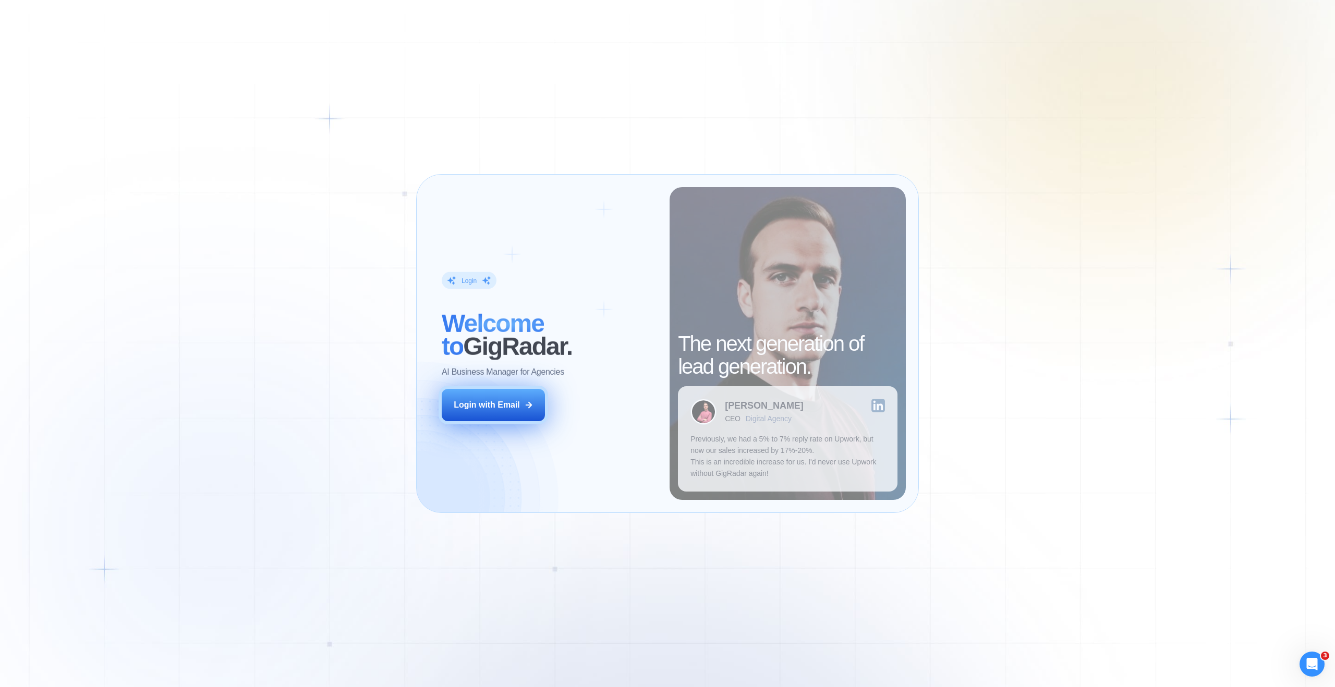
click at [522, 405] on button "Login with Email" at bounding box center [493, 405] width 103 height 32
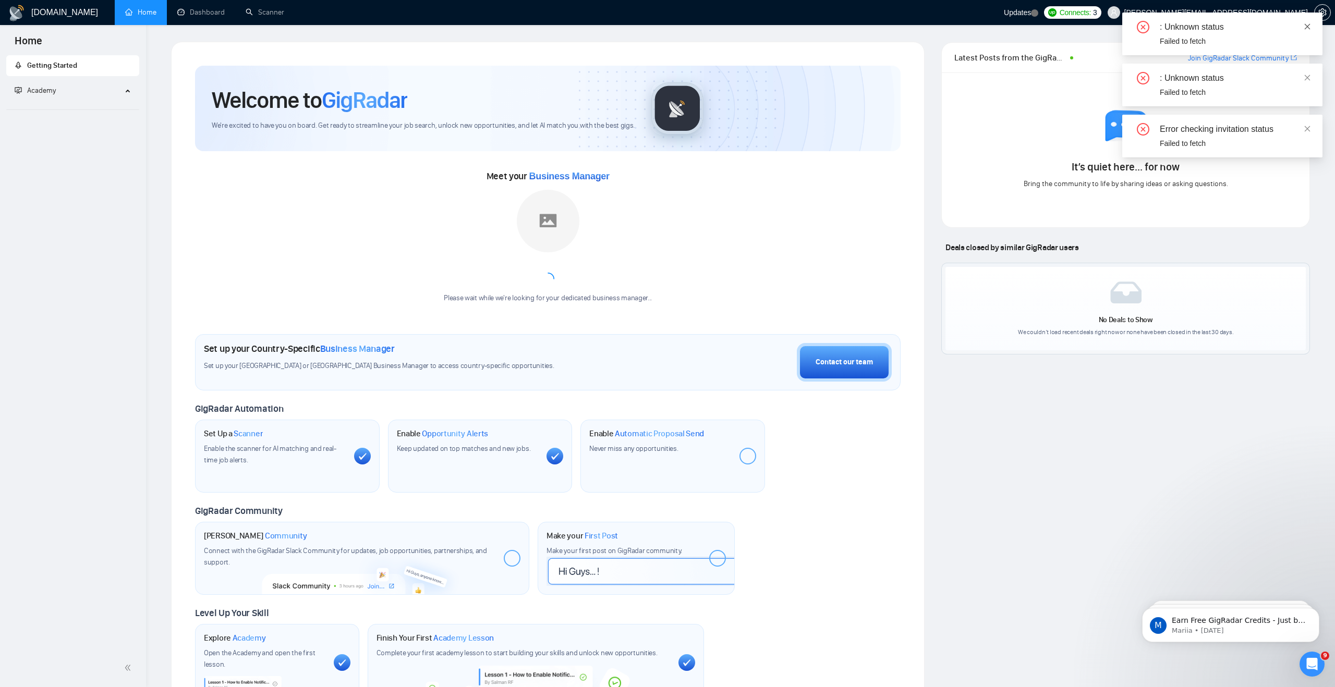
click at [1305, 28] on icon "close" at bounding box center [1308, 26] width 6 height 6
click at [1310, 27] on icon "close" at bounding box center [1307, 26] width 7 height 7
click at [1309, 30] on span at bounding box center [1307, 26] width 7 height 8
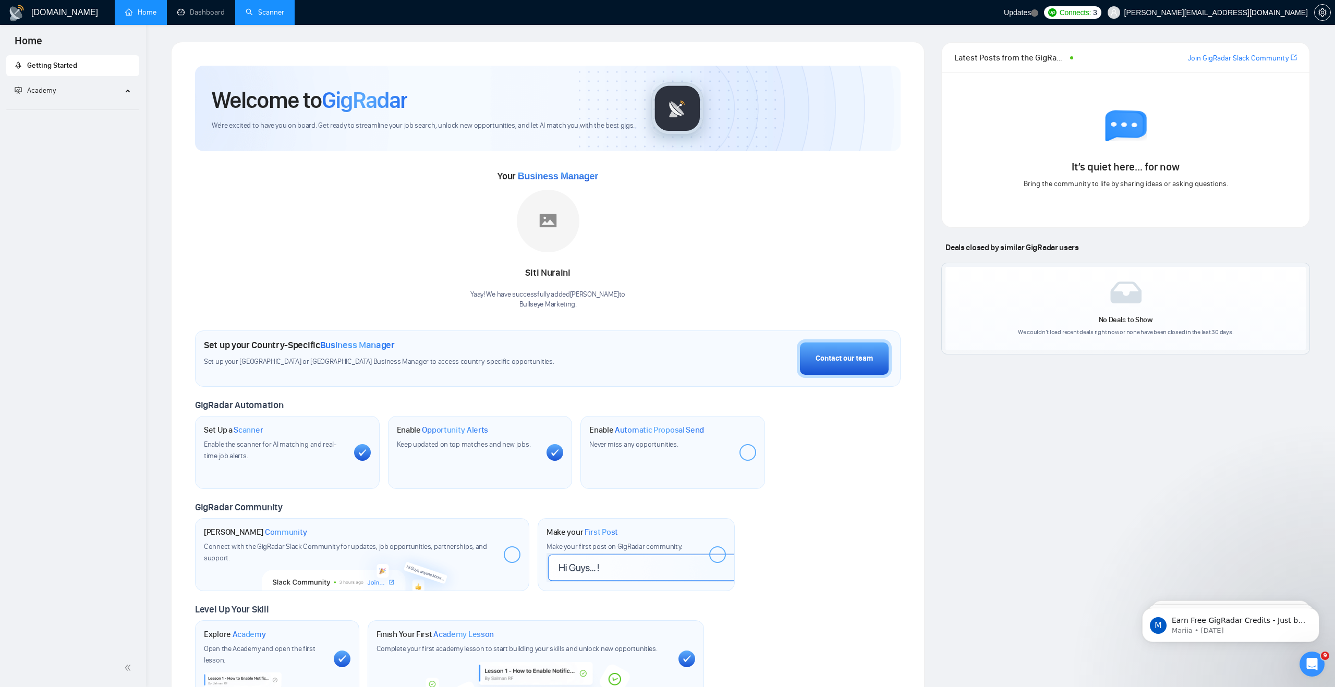
click at [273, 13] on link "Scanner" at bounding box center [265, 12] width 39 height 9
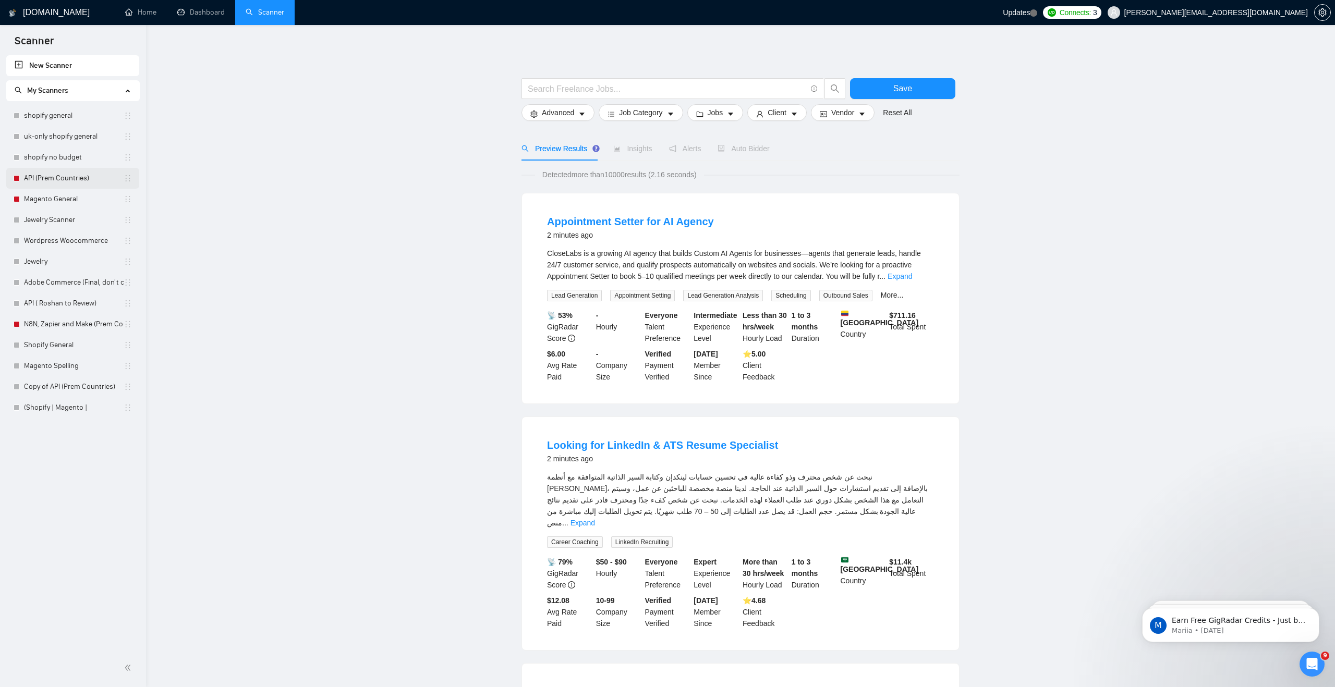
click at [53, 174] on link "API (Prem Countries)" at bounding box center [74, 178] width 100 height 21
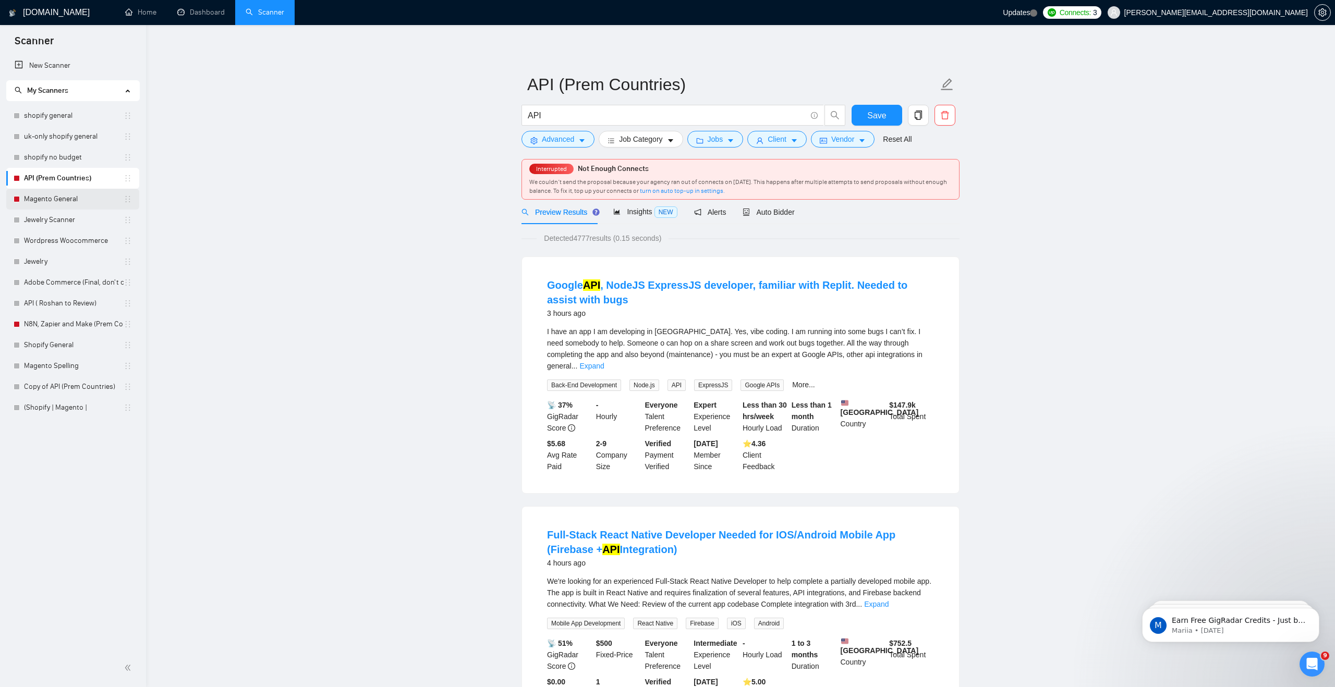
click at [88, 197] on link "Magento General" at bounding box center [74, 199] width 100 height 21
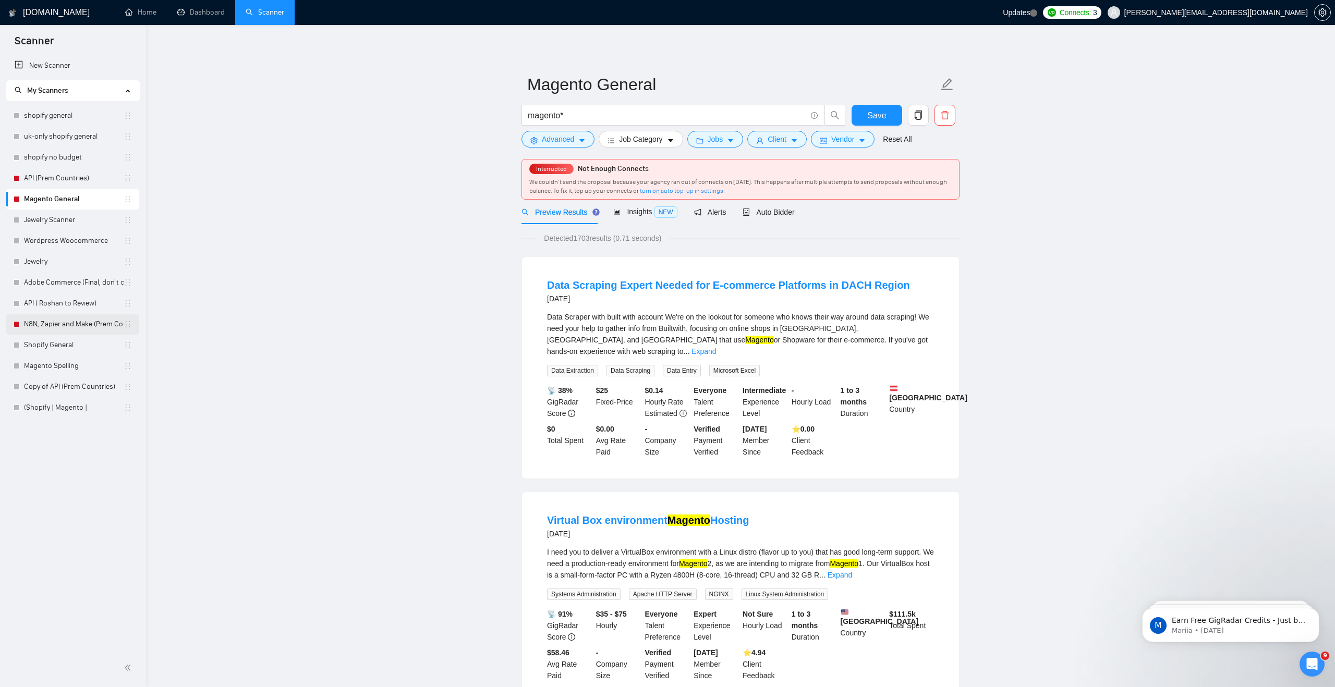
click at [34, 324] on link "N8N, Zapier and Make (Prem Countries)" at bounding box center [74, 324] width 100 height 21
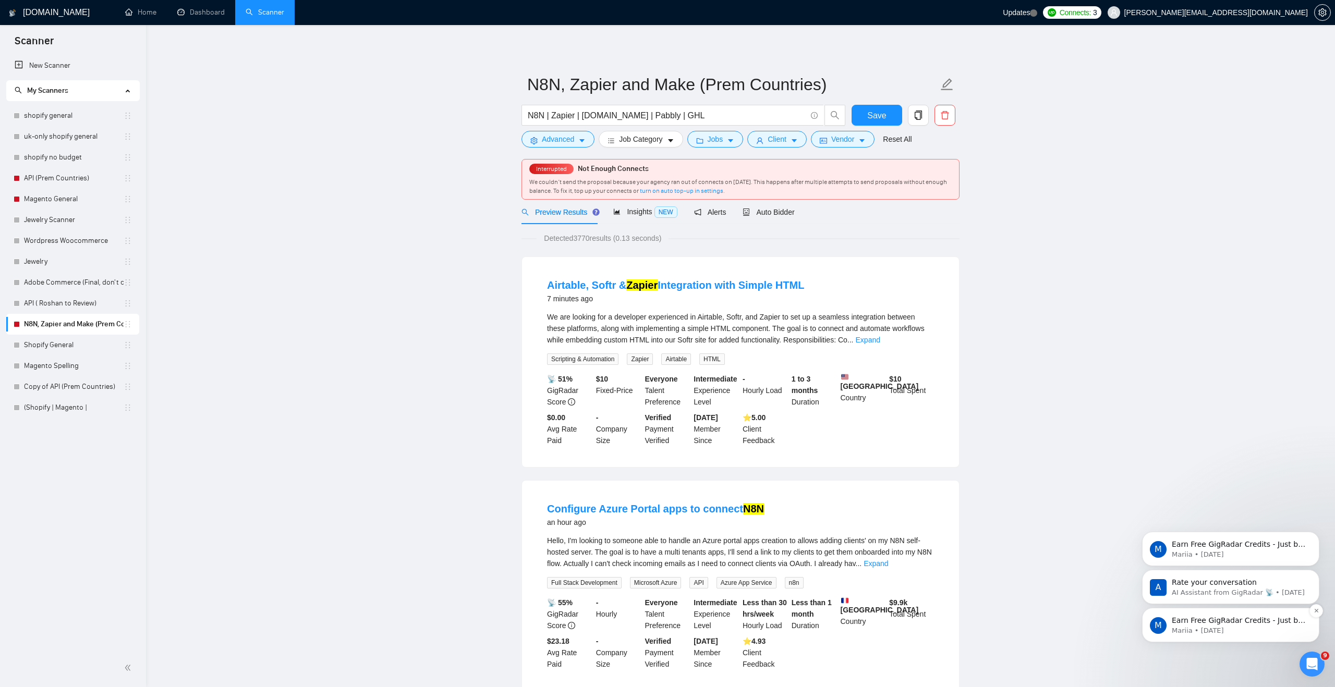
click at [1227, 630] on p "Mariia • 4d ago" at bounding box center [1239, 630] width 135 height 9
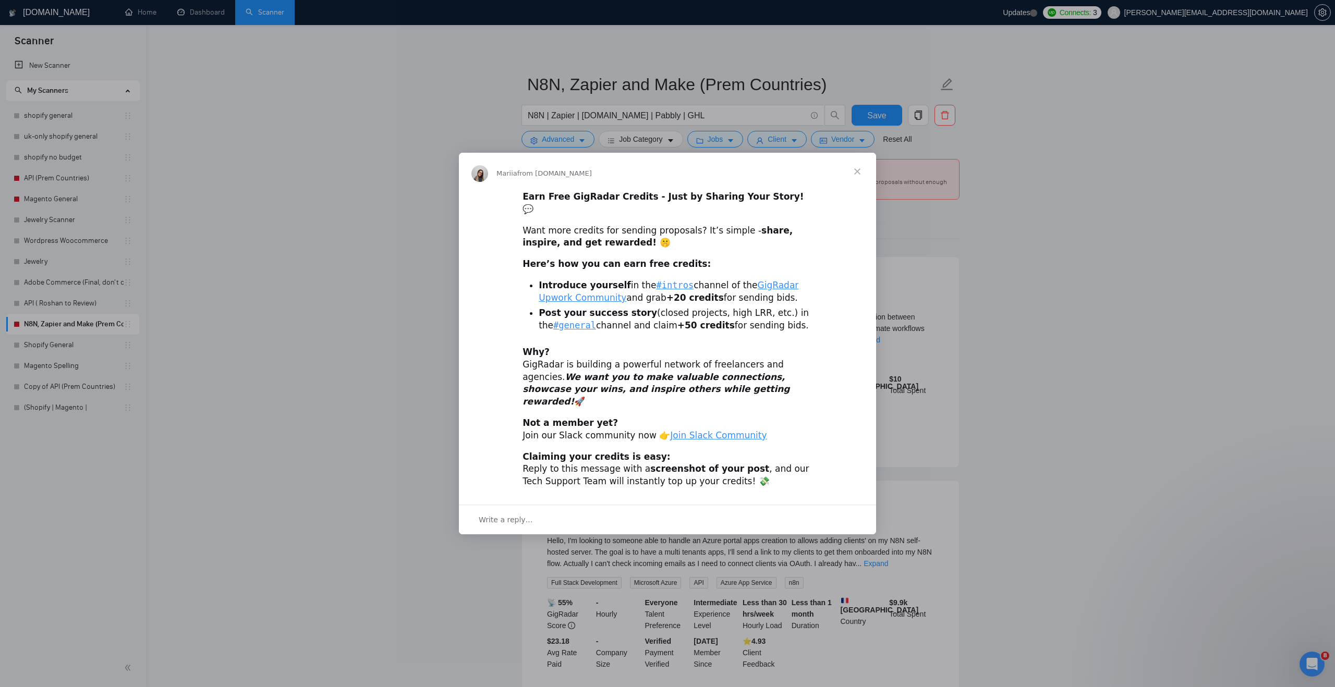
click at [863, 184] on span "Close" at bounding box center [858, 172] width 38 height 38
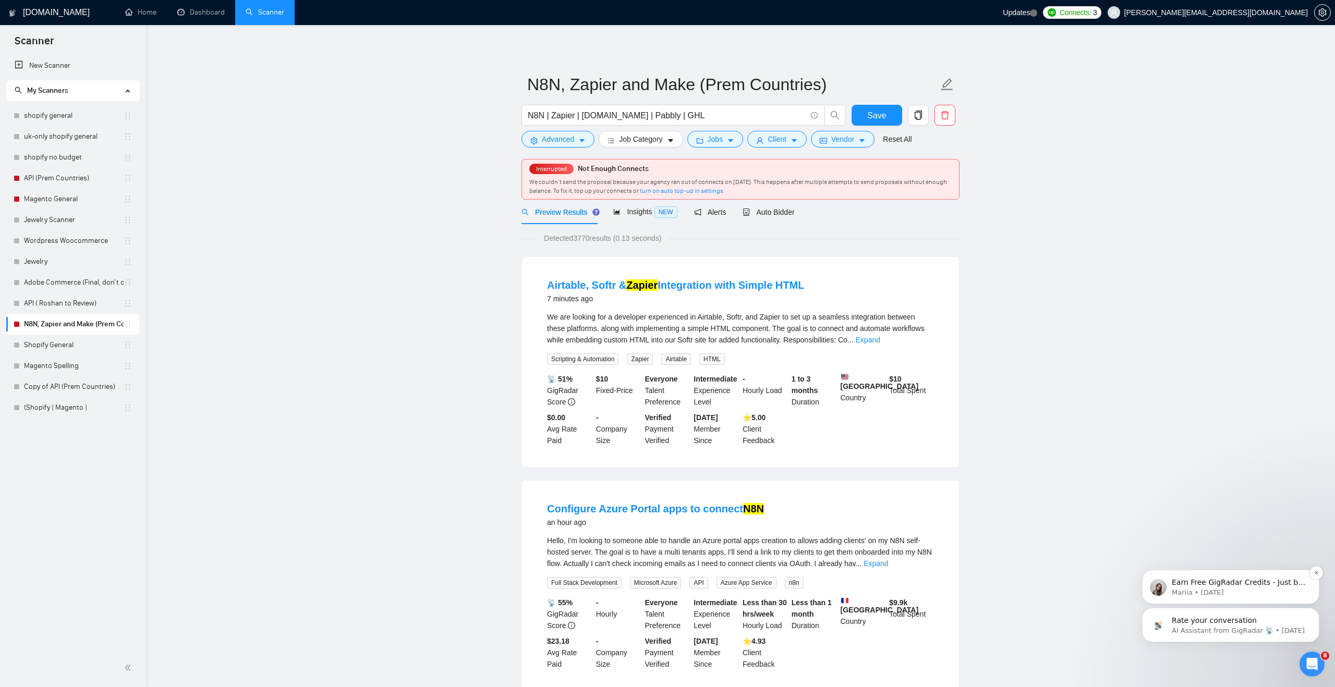
click at [1309, 575] on div "Earn Free GigRadar Credits - Just by Sharing Your Story! 💬 Want more credits fo…" at bounding box center [1230, 587] width 177 height 34
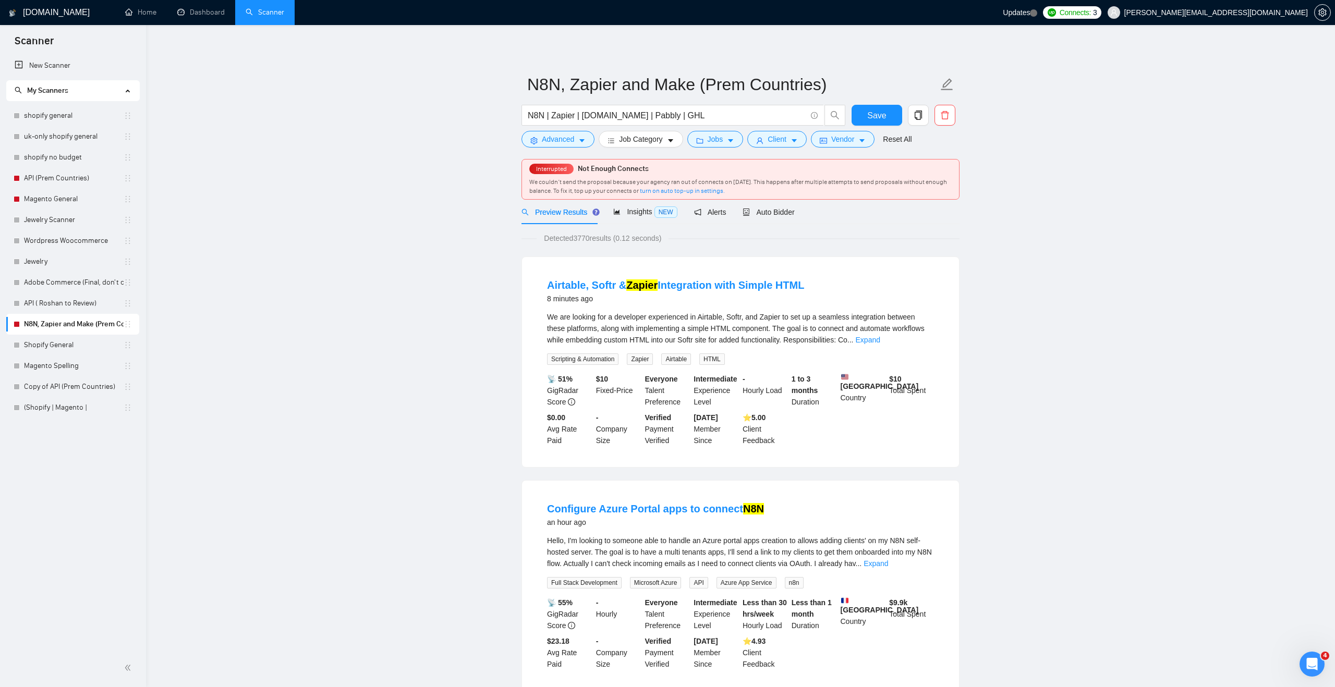
click at [1307, 658] on div "Open Intercom Messenger" at bounding box center [1312, 664] width 34 height 34
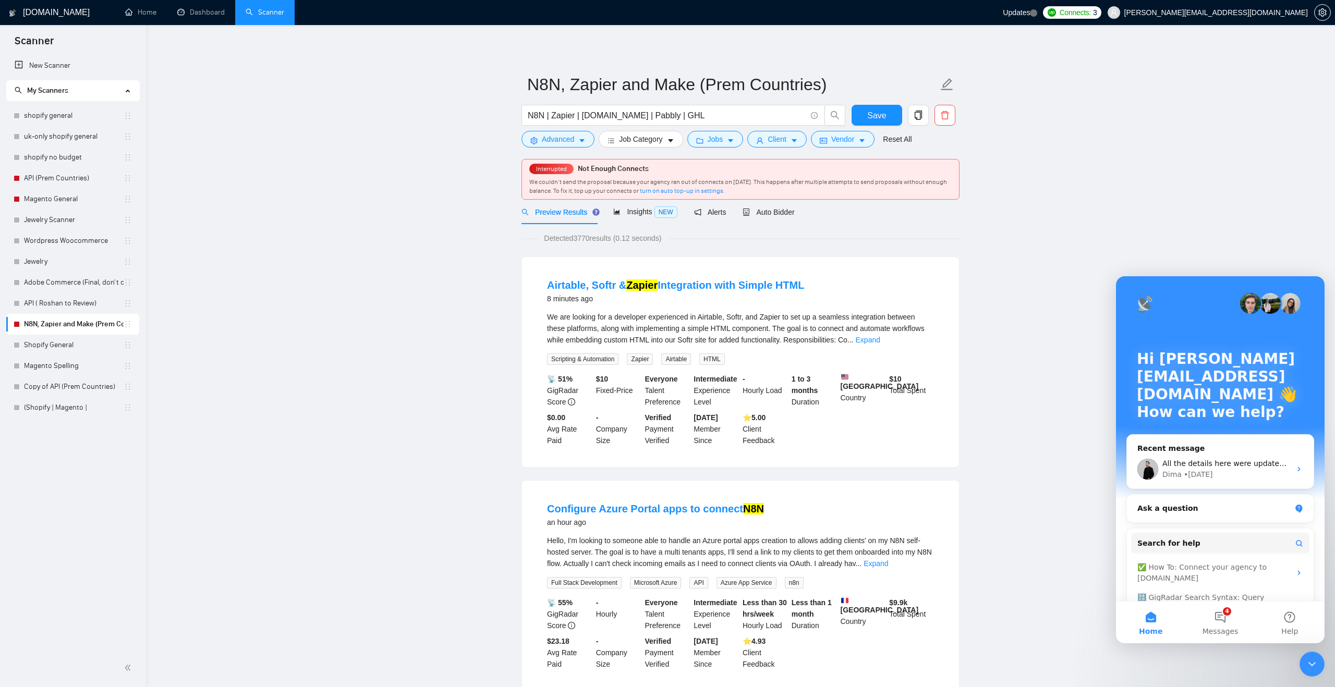
click at [1224, 616] on button "4 Messages" at bounding box center [1219, 623] width 69 height 42
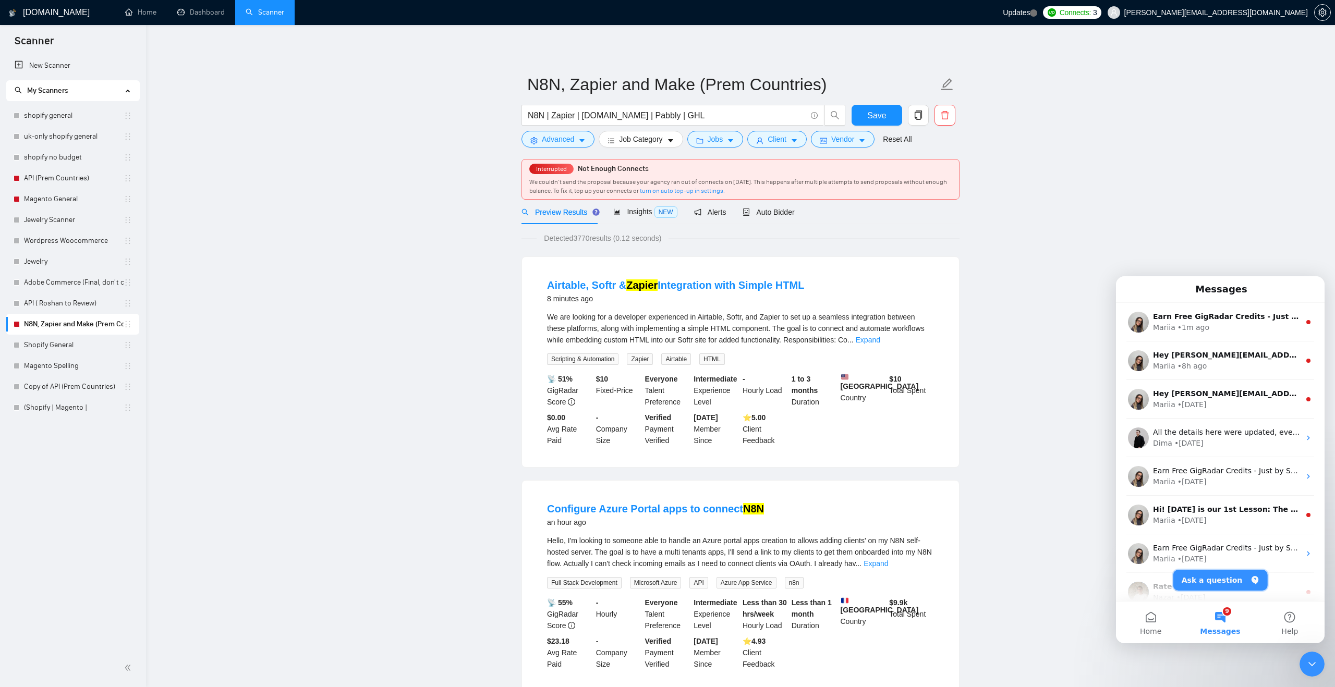
click at [1212, 580] on button "Ask a question" at bounding box center [1220, 580] width 94 height 21
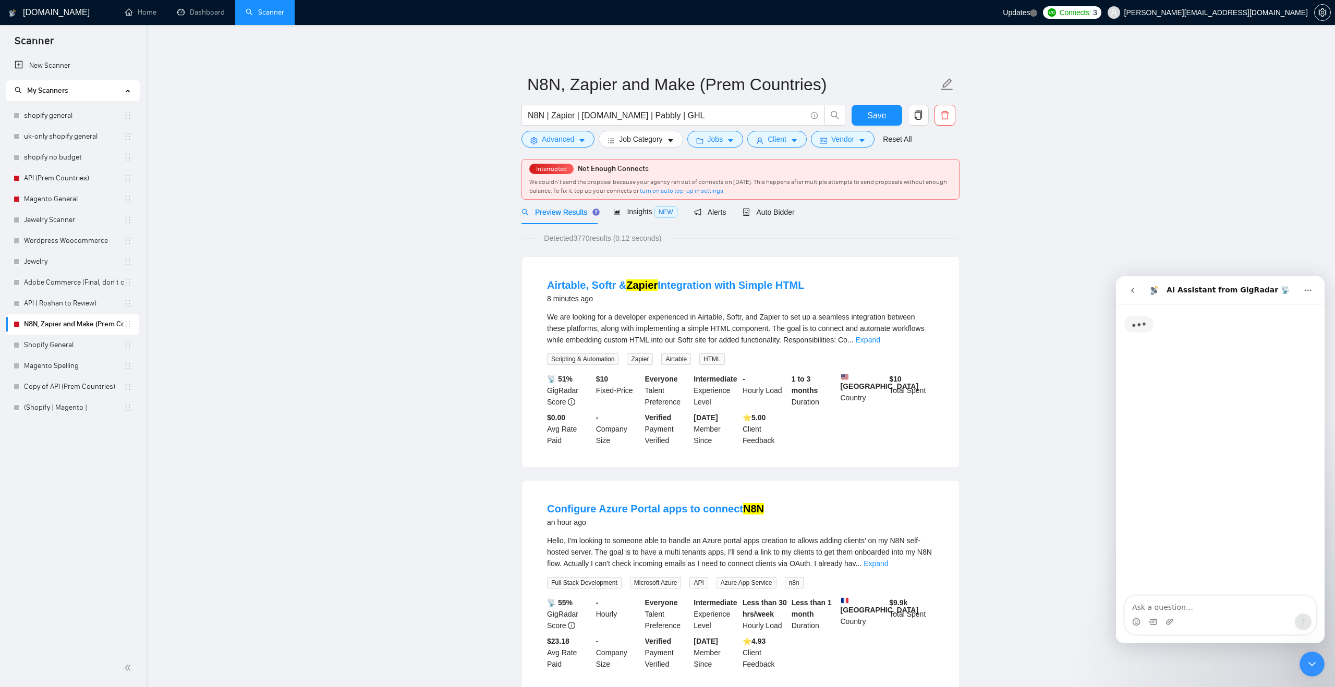
click at [1196, 611] on textarea "Ask a question…" at bounding box center [1220, 605] width 191 height 18
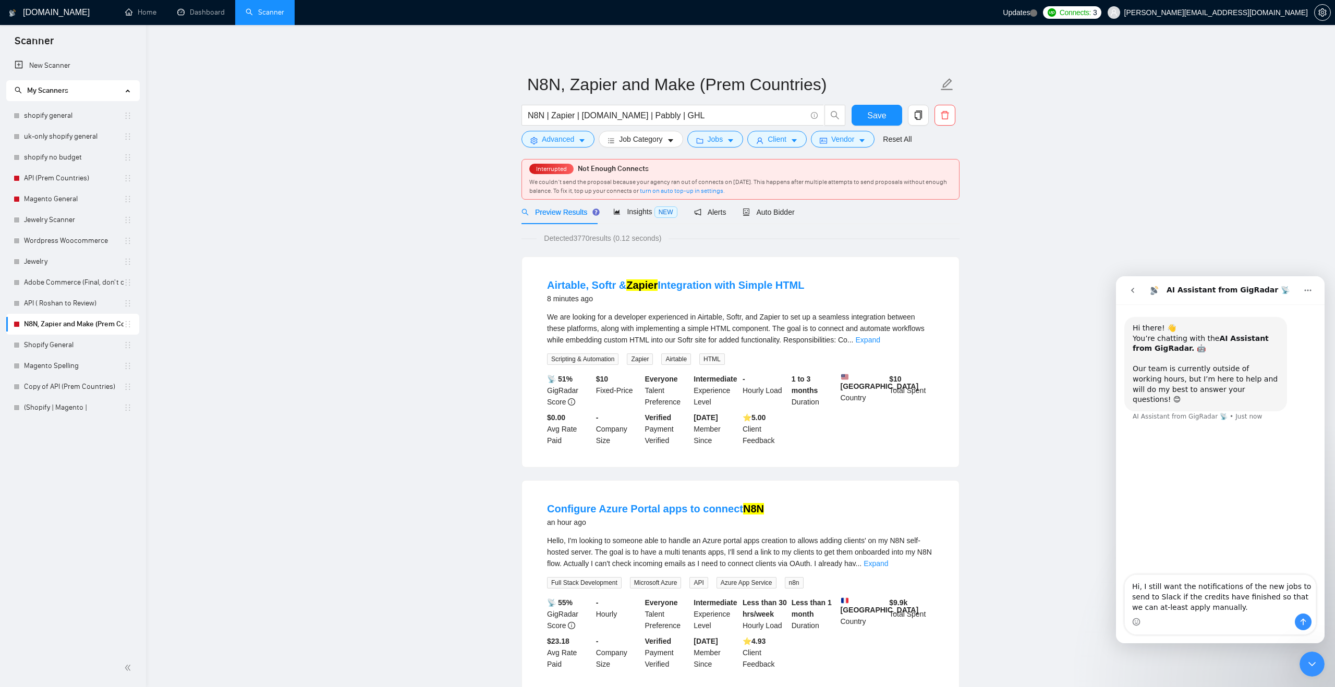
type textarea "Hi, I still want the notifications of the new jobs to send to Slack if the cred…"
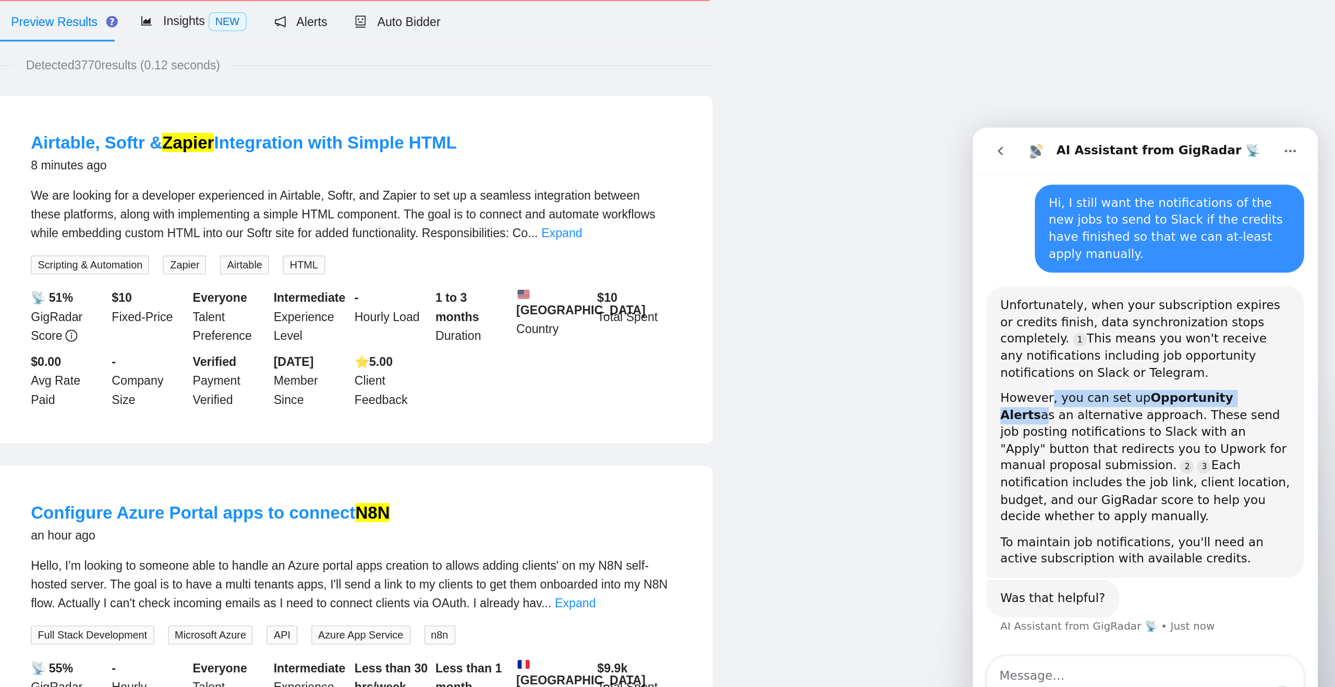
drag, startPoint x: 980, startPoint y: 133, endPoint x: 1141, endPoint y: 282, distance: 219.2
click at [1141, 286] on div "However, you can set up Opportunity Alerts as an alternative approach. These se…" at bounding box center [1076, 327] width 175 height 82
copy div ", you can set up Opportunity Alerts"
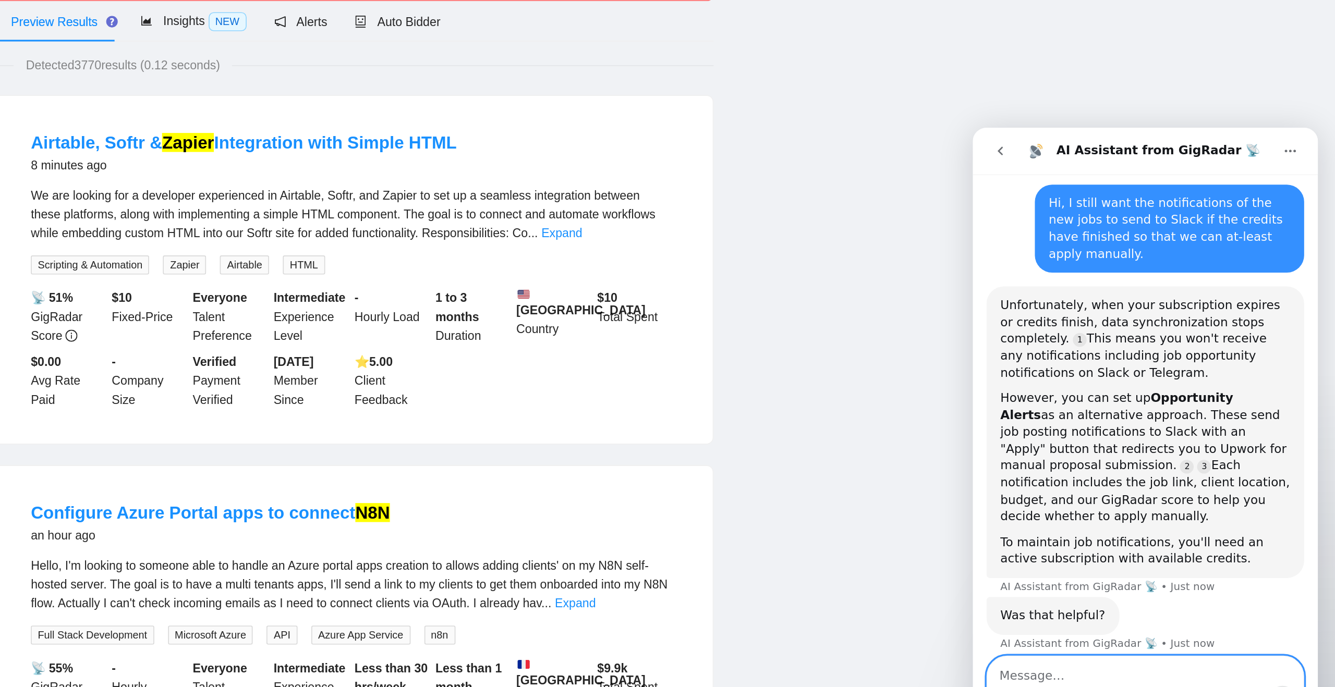
drag, startPoint x: 1141, startPoint y: 282, endPoint x: 1012, endPoint y: 457, distance: 217.5
click at [1012, 457] on textarea "Message…" at bounding box center [1077, 456] width 191 height 18
paste textarea ", you can set up Opportunity Alerts"
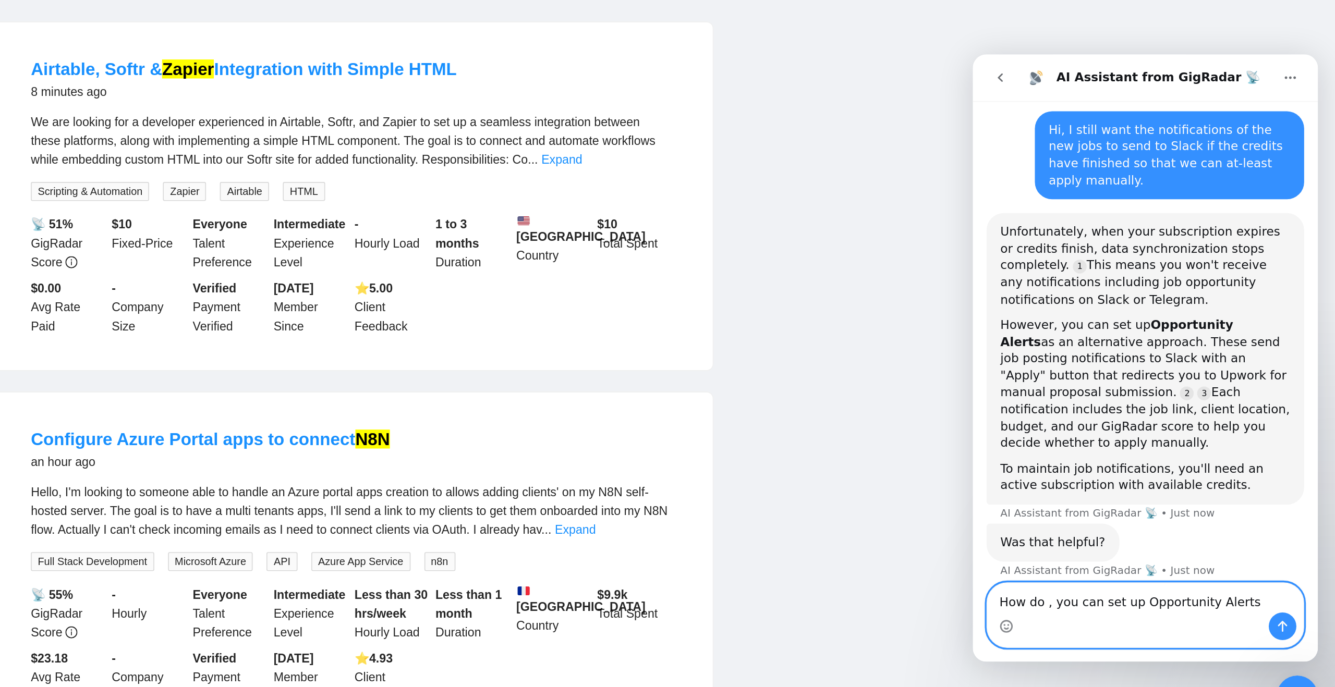
click at [1023, 384] on textarea "How do , you can set up Opportunity Alerts" at bounding box center [1077, 383] width 191 height 18
drag, startPoint x: 1012, startPoint y: 384, endPoint x: 1107, endPoint y: 387, distance: 95.5
click at [1107, 387] on textarea "How do I set up Opportunity Alerts" at bounding box center [1077, 383] width 191 height 18
type textarea "How do I set up Opportunity Alerts ?"
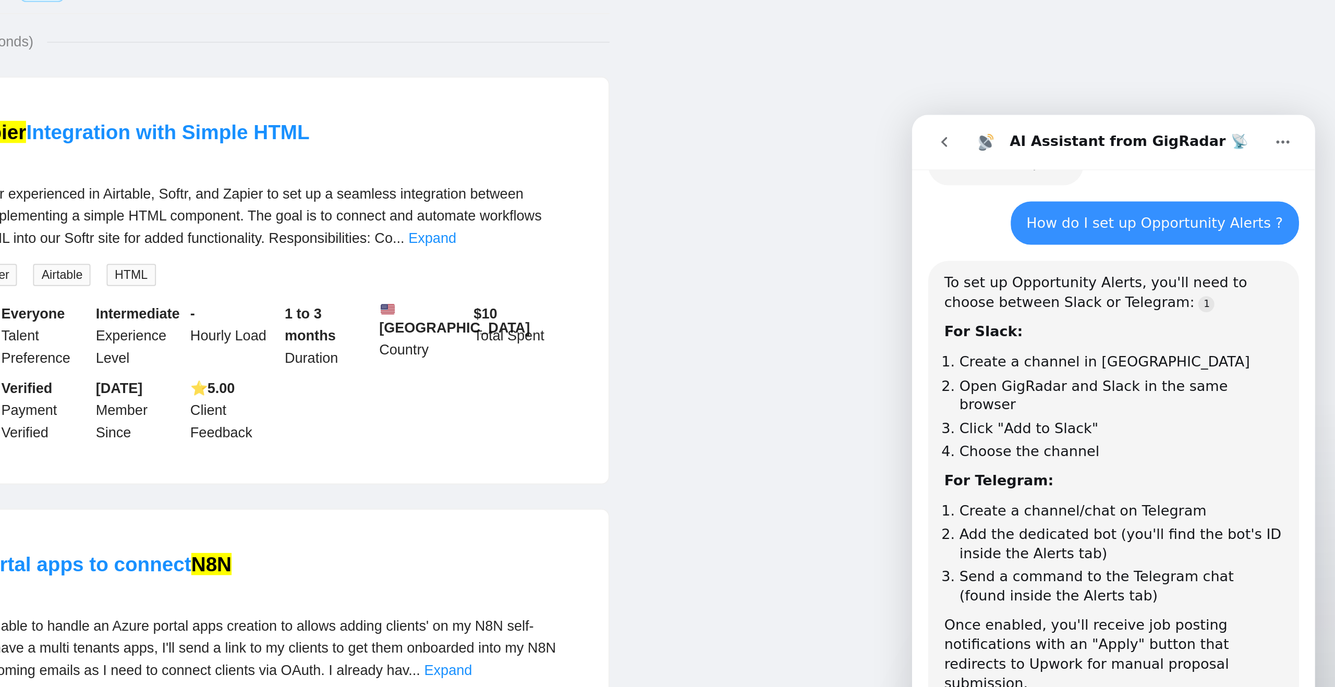
click at [786, 290] on link "Airtable, Softr & Zapier Integration with Simple HTML" at bounding box center [675, 285] width 257 height 11
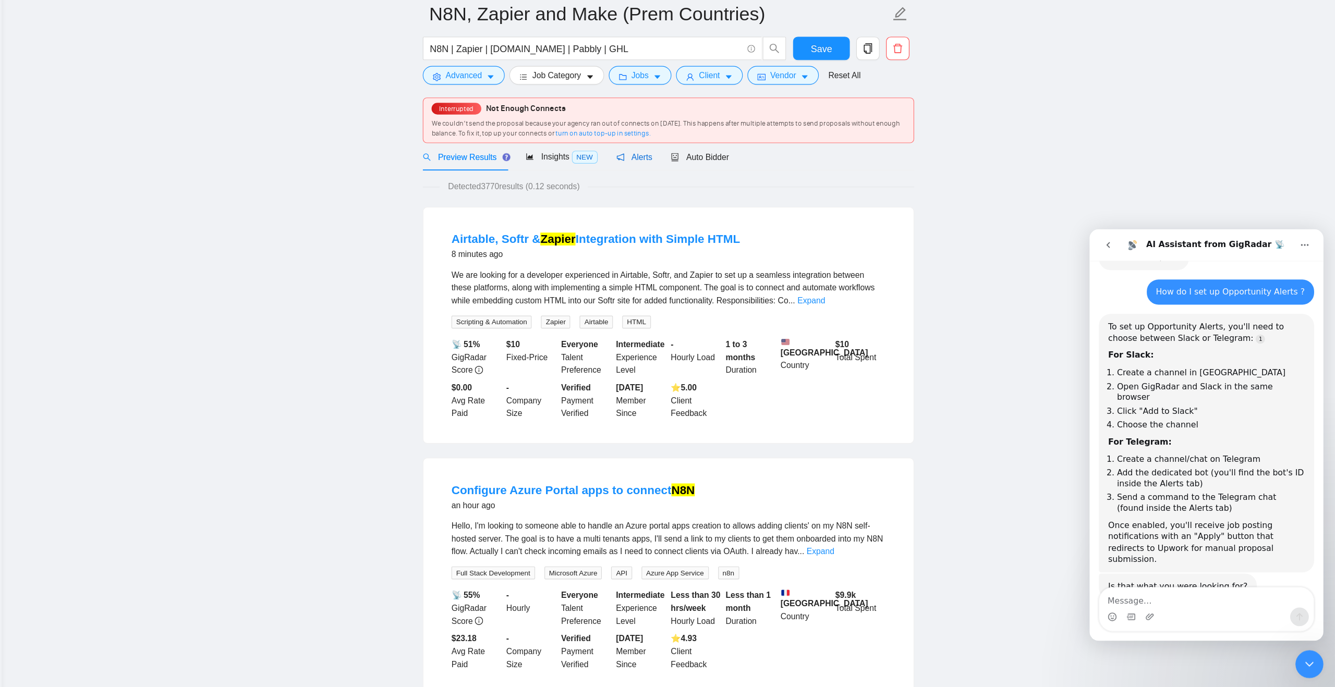
click at [724, 215] on span "Alerts" at bounding box center [710, 212] width 32 height 8
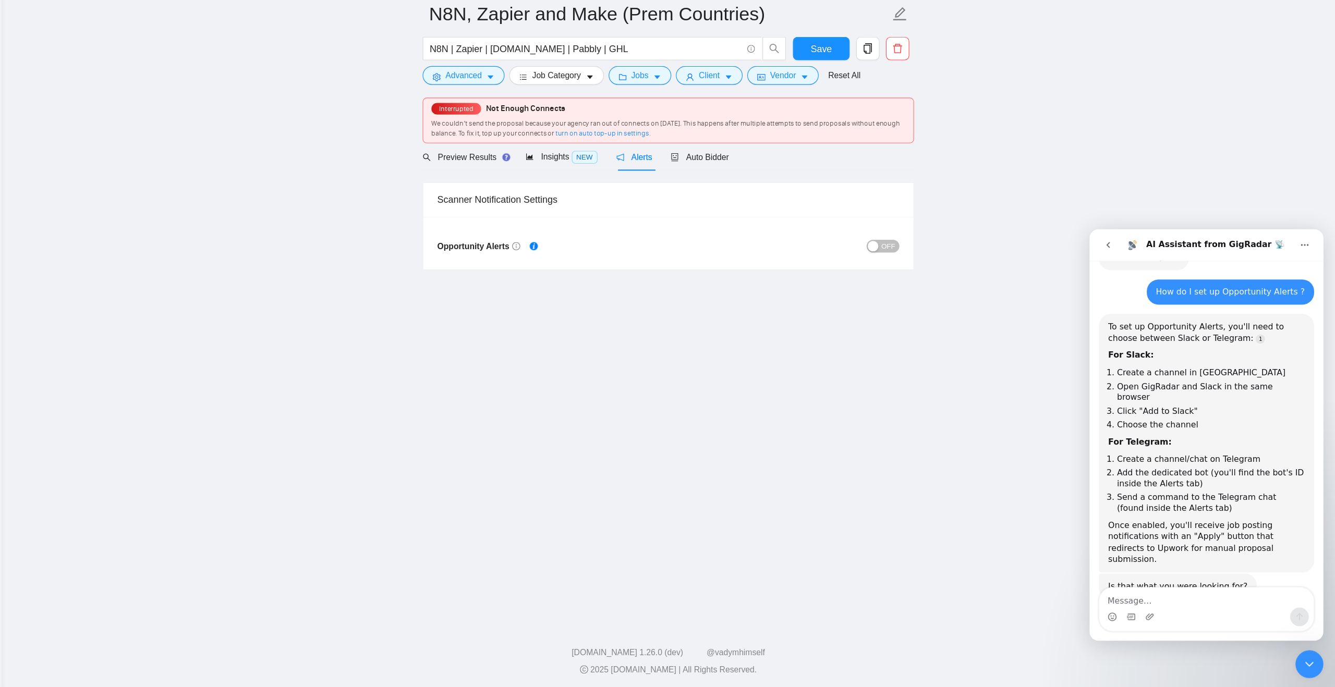
click at [926, 296] on div "button" at bounding box center [922, 291] width 9 height 9
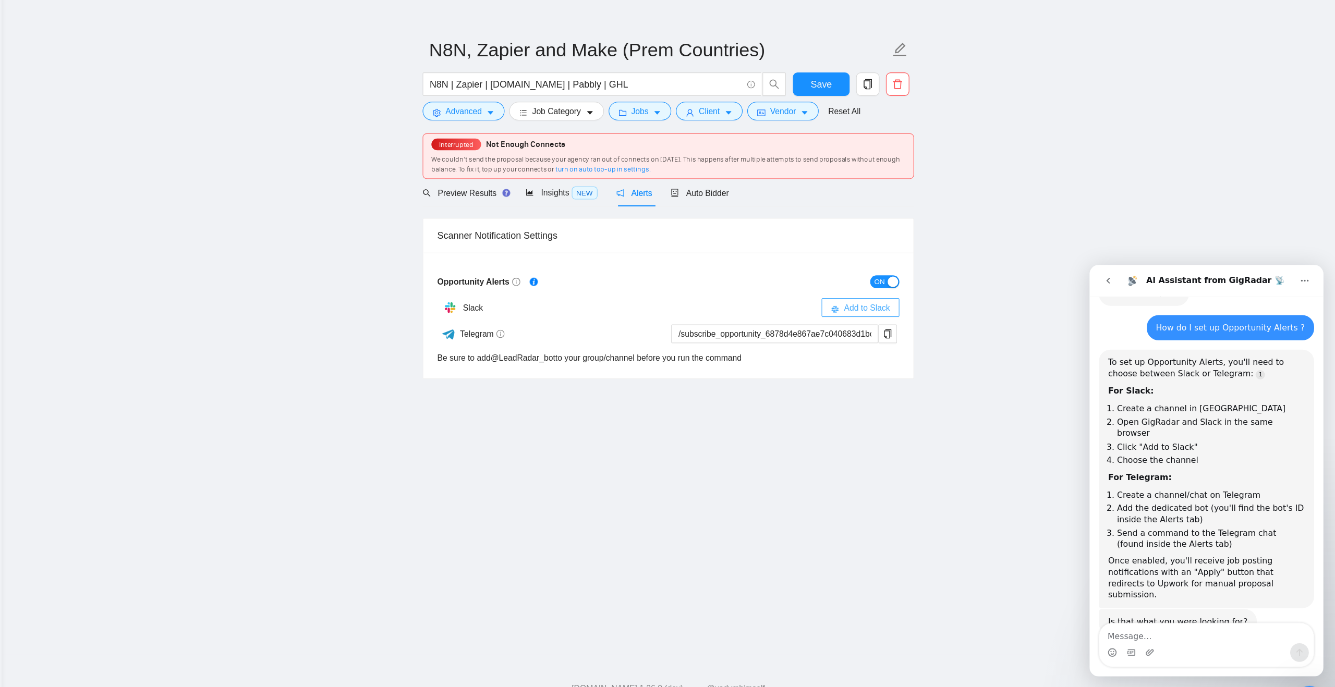
click at [918, 317] on span "Add to Slack" at bounding box center [917, 314] width 41 height 11
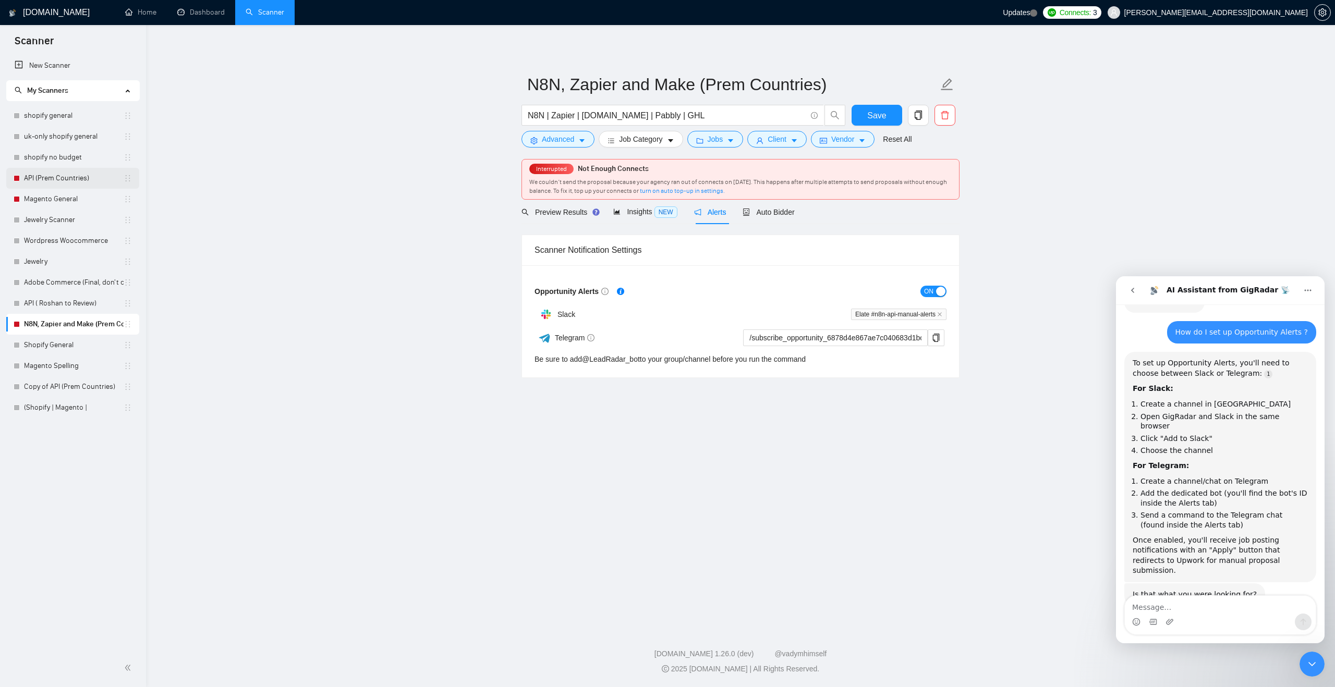
click at [79, 183] on link "API (Prem Countries)" at bounding box center [74, 178] width 100 height 21
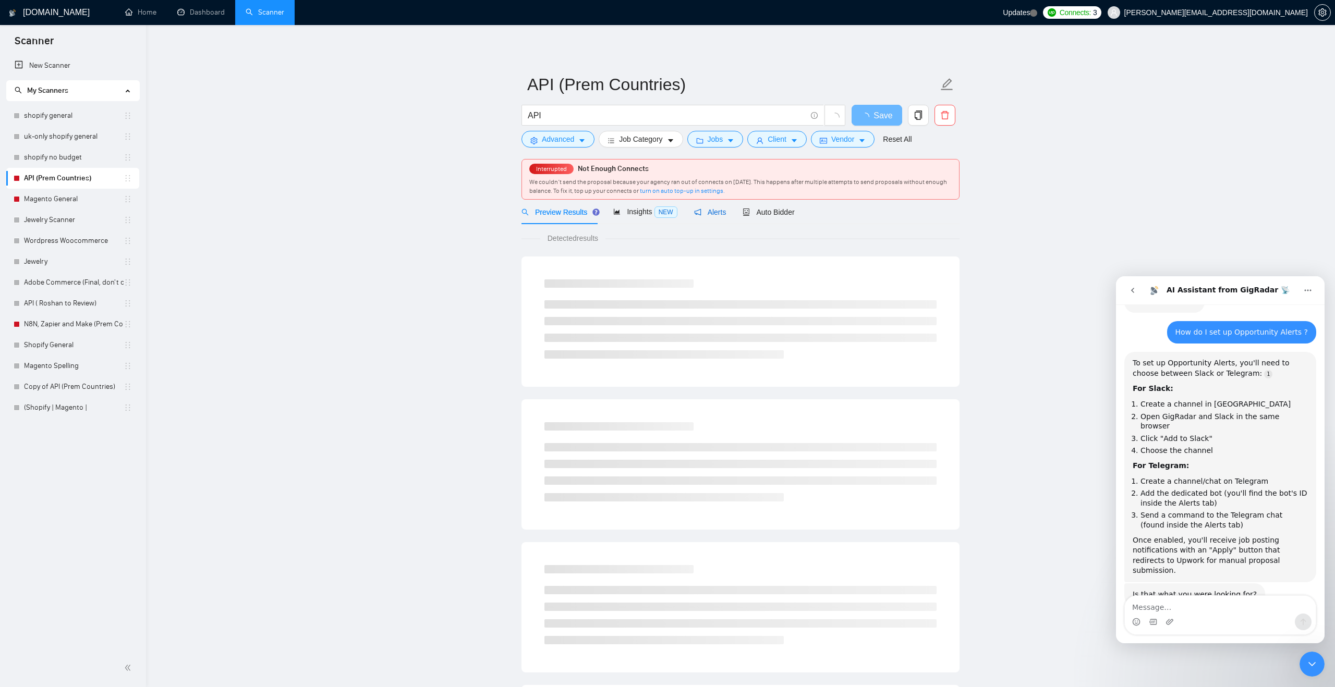
click at [719, 213] on span "Alerts" at bounding box center [710, 212] width 32 height 8
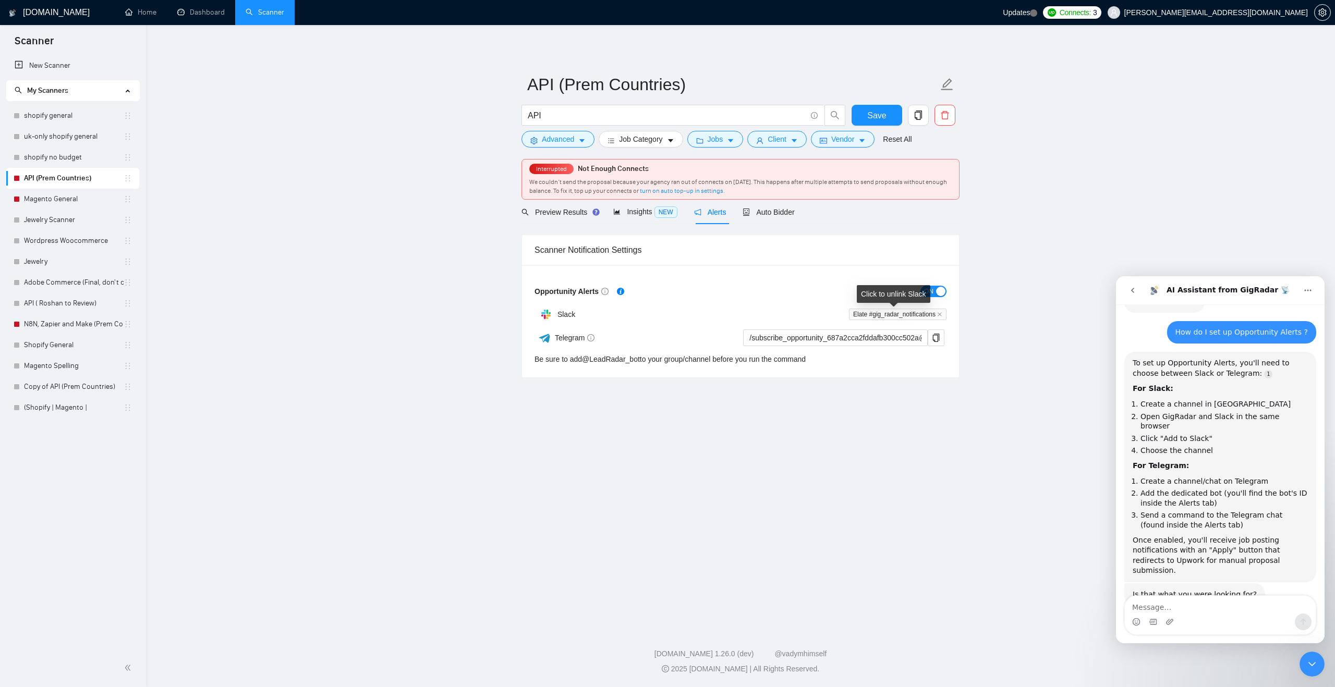
click at [913, 313] on span "Elate #gig_radar_notifications" at bounding box center [898, 314] width 98 height 11
click at [990, 309] on main "API (Prem Countries) API Save Advanced Job Category Jobs Client Vendor Reset Al…" at bounding box center [741, 324] width 1156 height 565
drag, startPoint x: 864, startPoint y: 318, endPoint x: 920, endPoint y: 317, distance: 55.8
click at [920, 317] on span "Elate #gig_radar_notifications" at bounding box center [898, 314] width 98 height 11
click at [941, 316] on icon "close" at bounding box center [940, 314] width 4 height 4
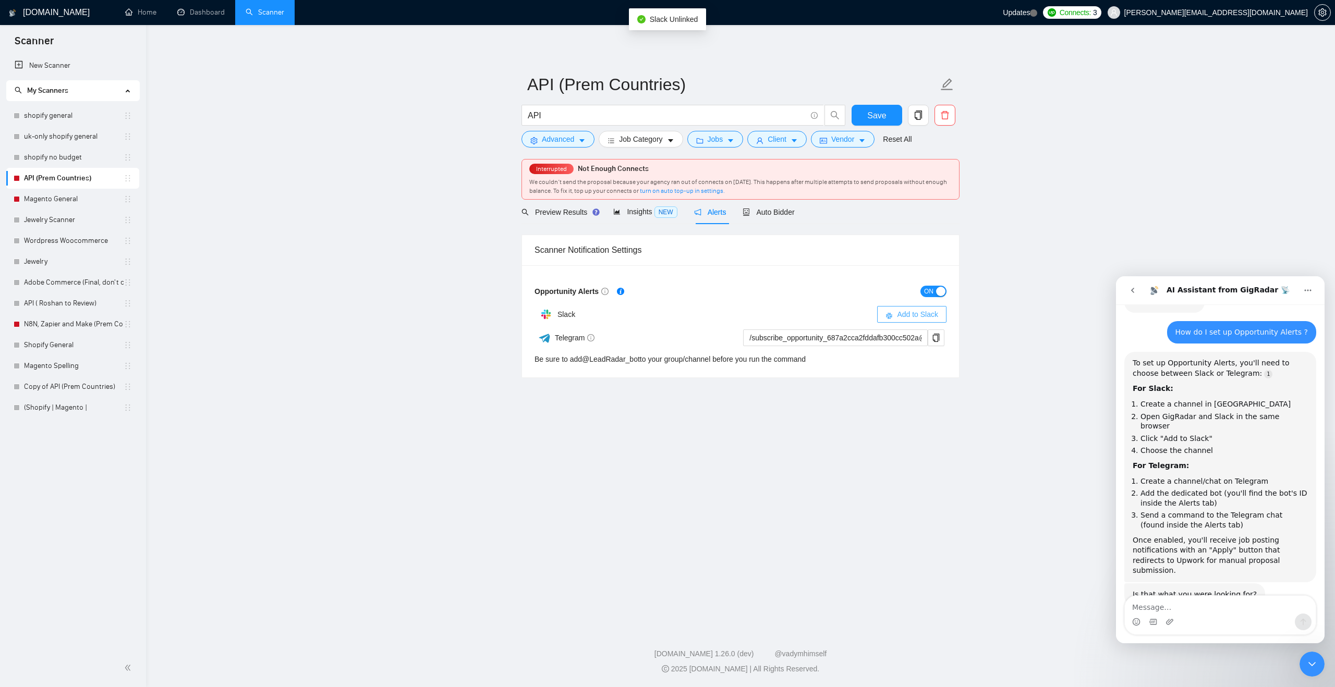
click at [927, 315] on span "Add to Slack" at bounding box center [917, 314] width 41 height 11
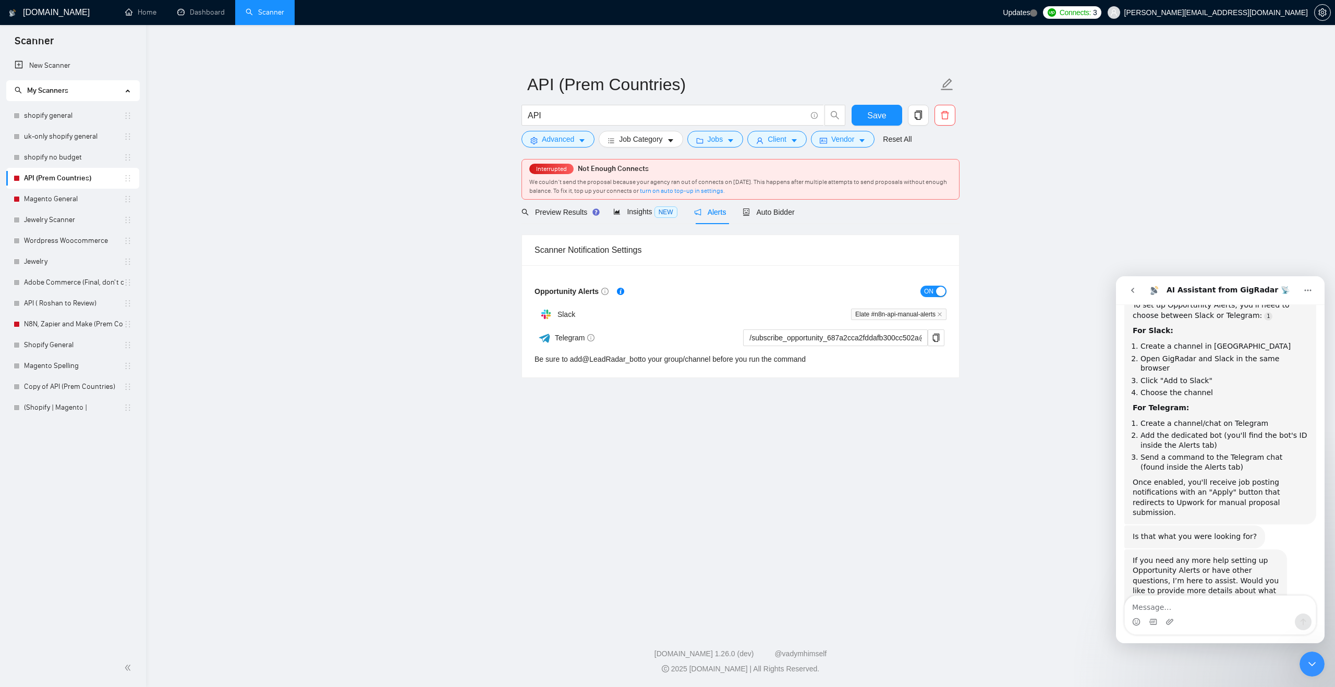
scroll to position [435, 0]
click at [82, 205] on link "Magento General" at bounding box center [74, 199] width 100 height 21
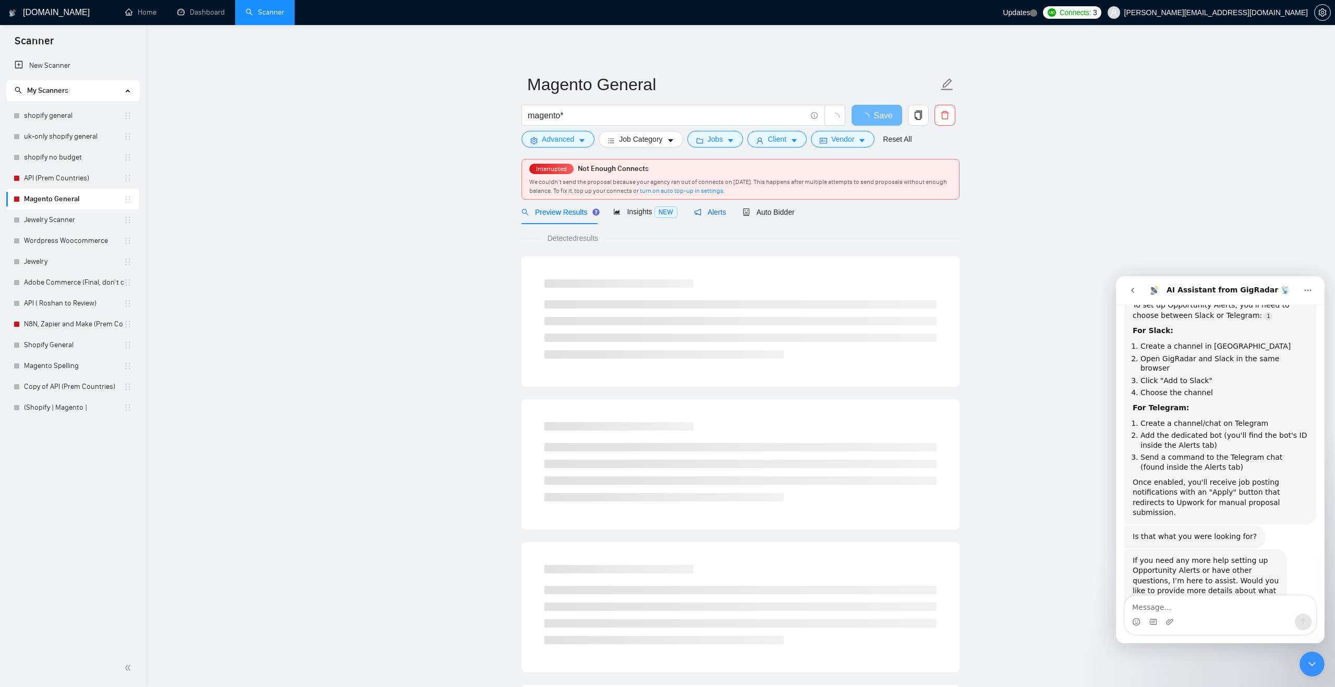
click at [711, 217] on div "Alerts" at bounding box center [710, 212] width 32 height 11
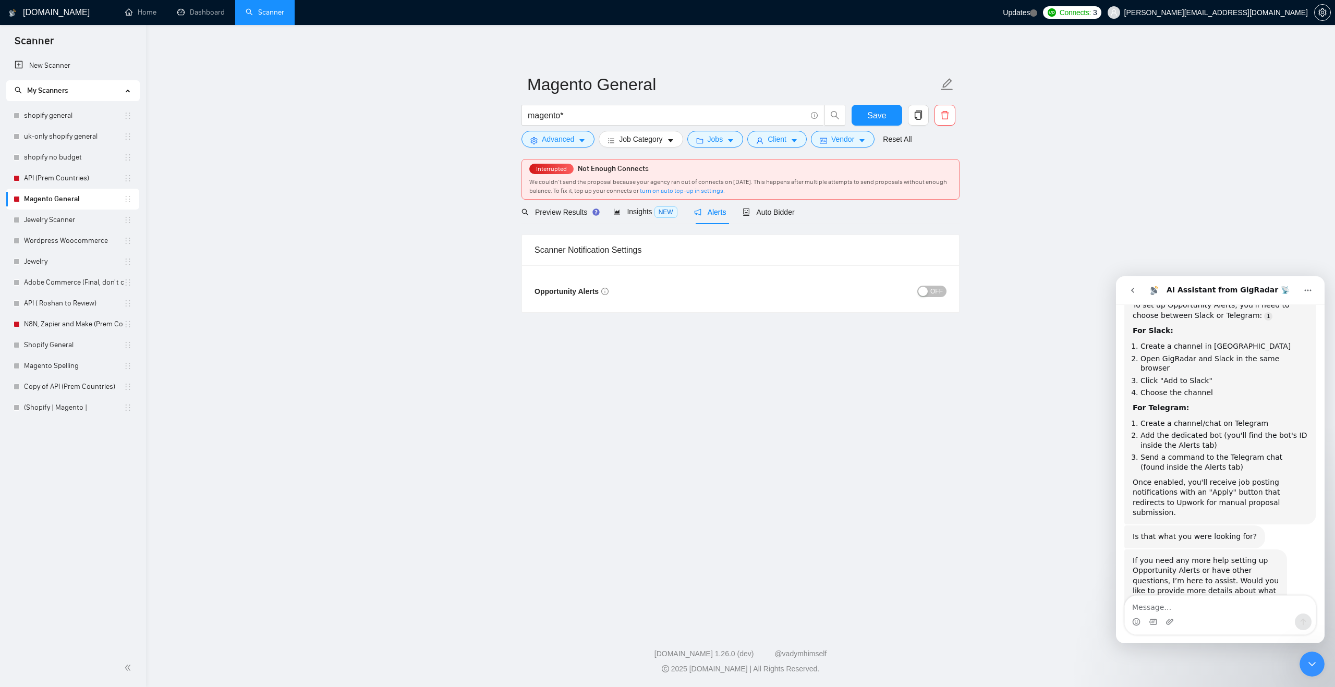
click at [923, 295] on div "button" at bounding box center [922, 291] width 9 height 9
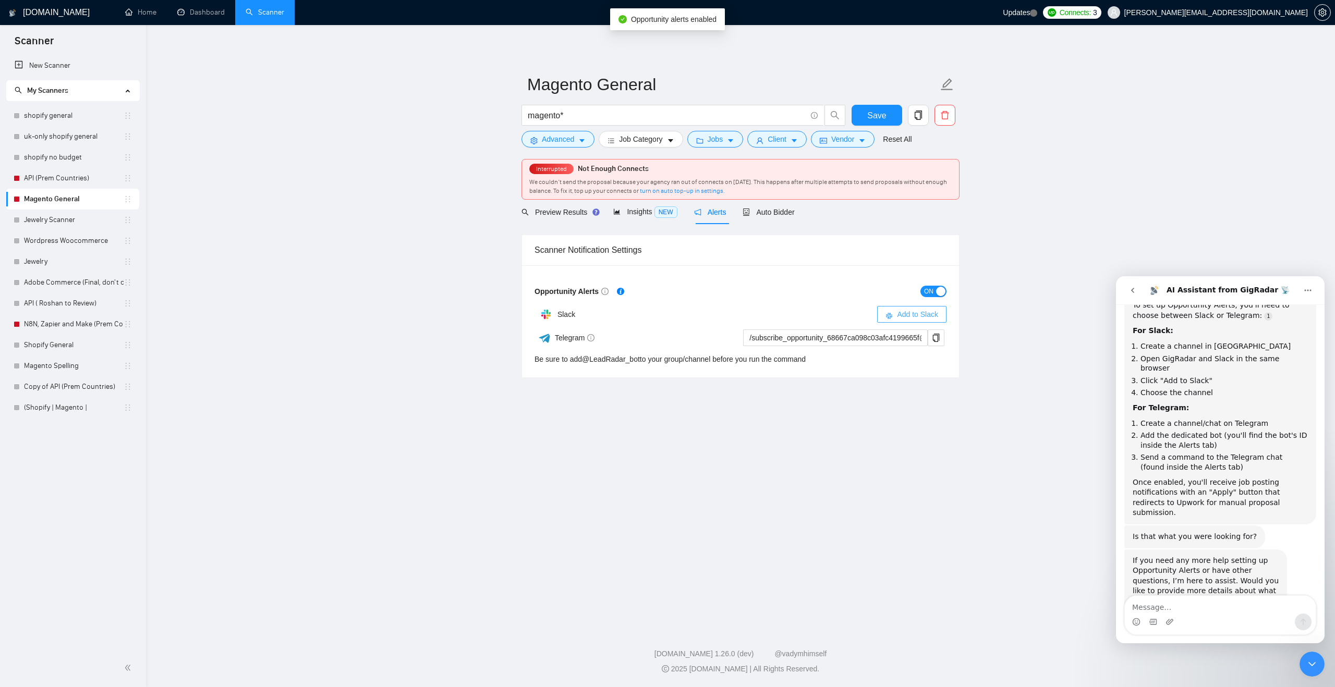
click at [905, 316] on span "Add to Slack" at bounding box center [917, 314] width 41 height 11
